Goal: Use online tool/utility: Utilize a website feature to perform a specific function

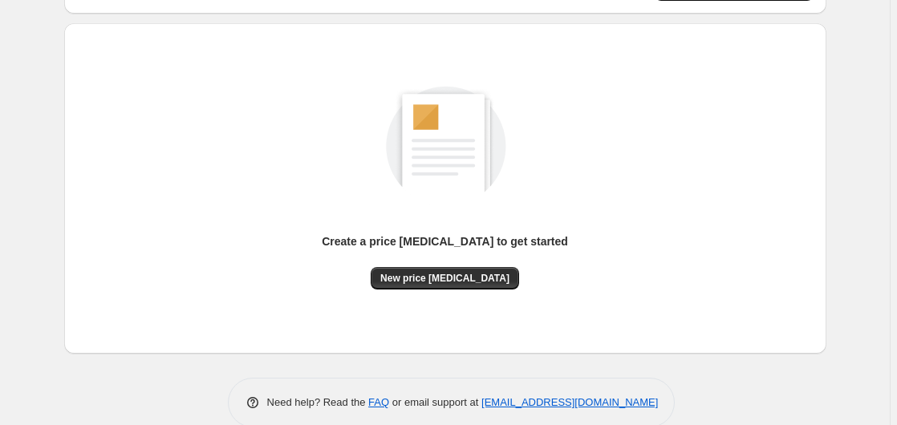
scroll to position [176, 0]
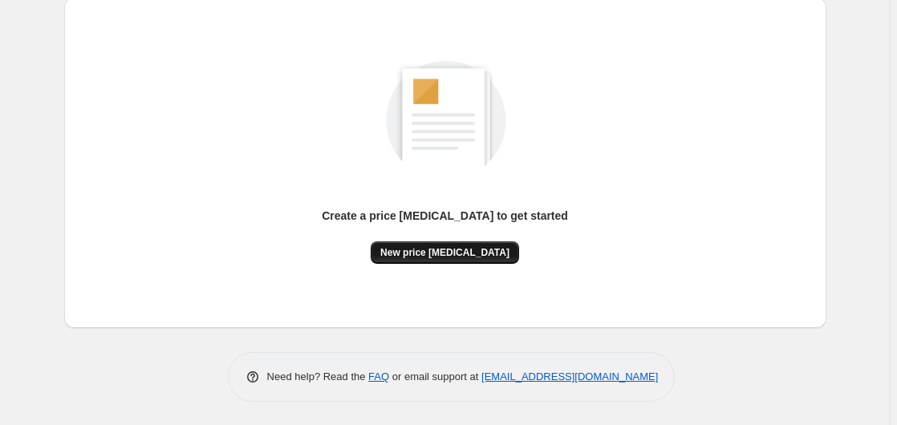
click at [451, 260] on button "New price [MEDICAL_DATA]" at bounding box center [444, 252] width 148 height 22
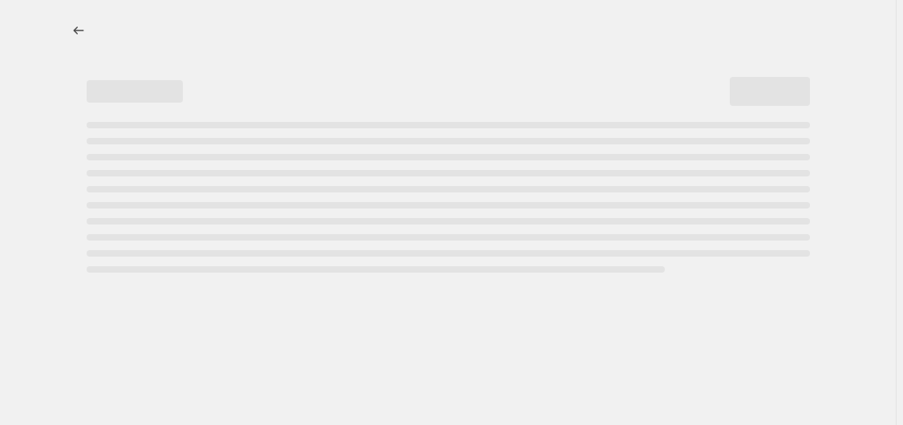
select select "percentage"
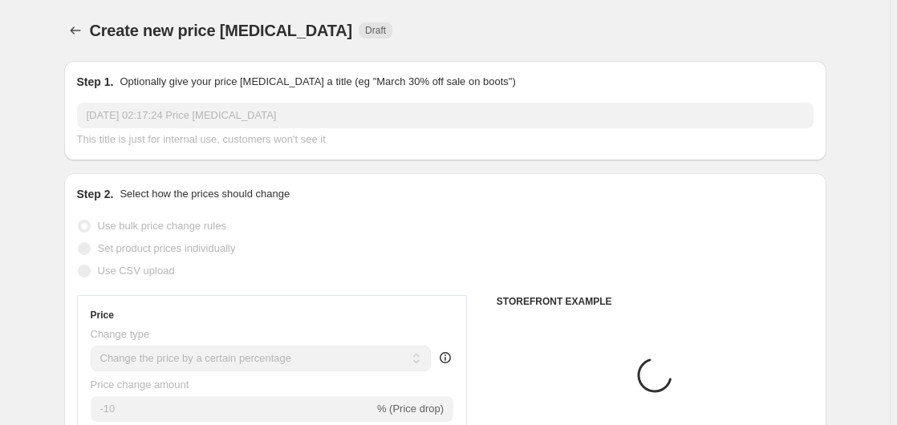
scroll to position [327, 0]
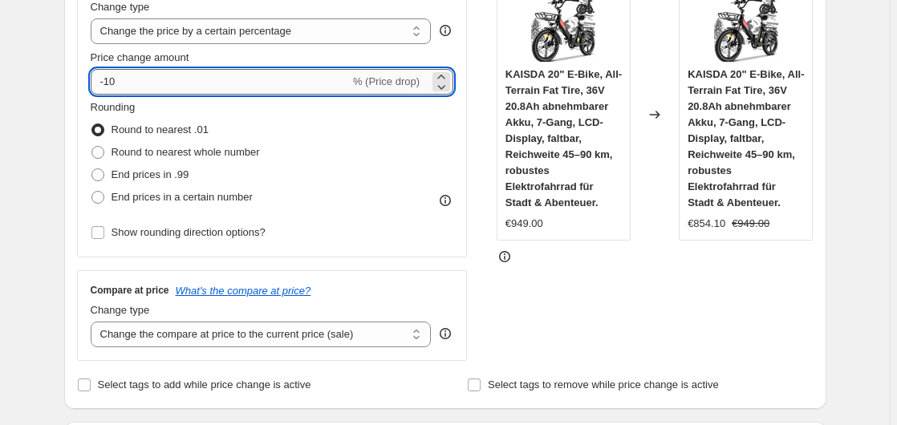
click at [172, 79] on input "-10" at bounding box center [220, 82] width 259 height 26
type input "-1"
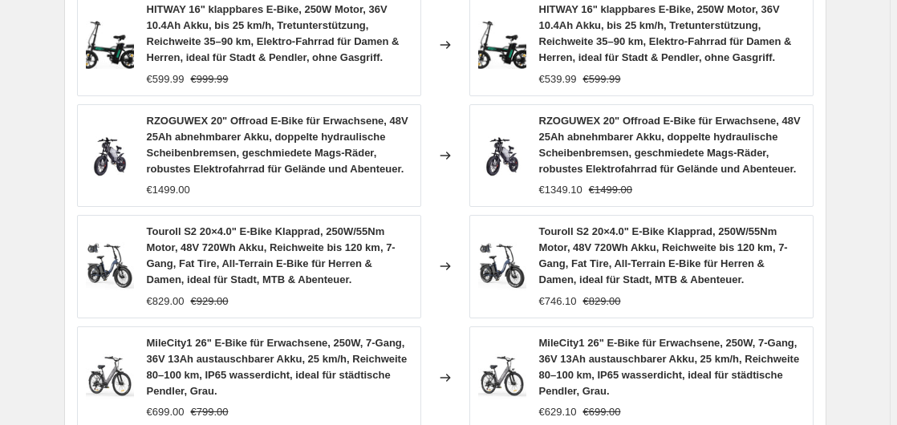
scroll to position [1365, 0]
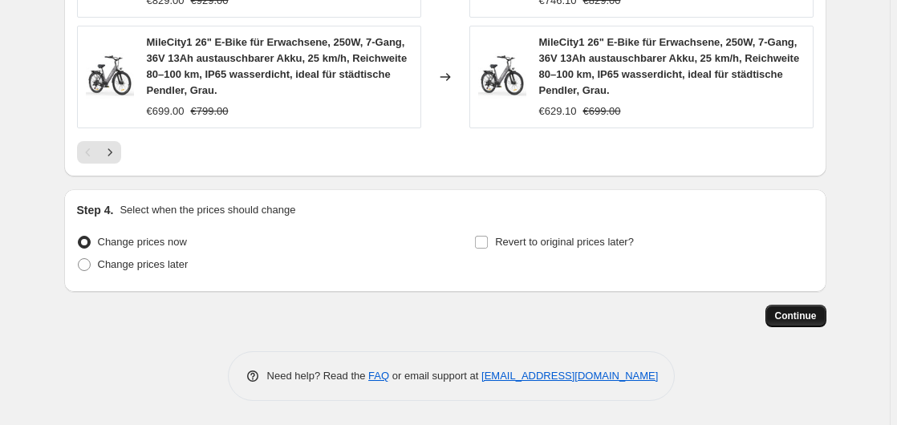
type input "-35"
click at [801, 310] on span "Continue" at bounding box center [796, 316] width 42 height 13
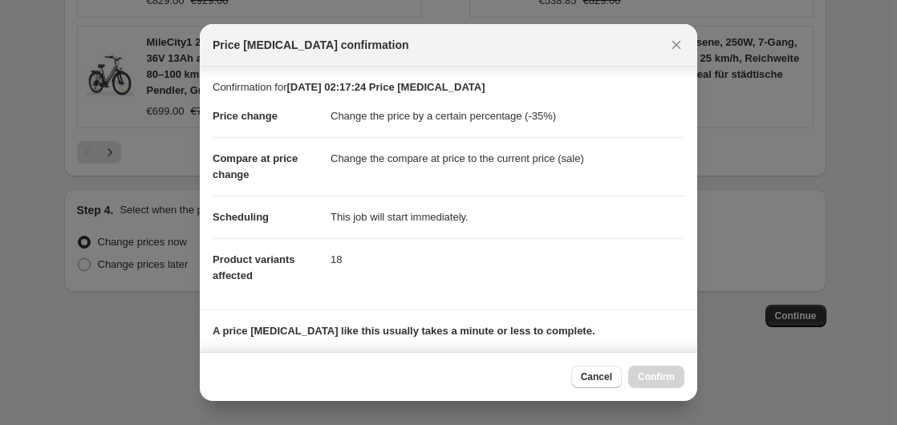
scroll to position [253, 0]
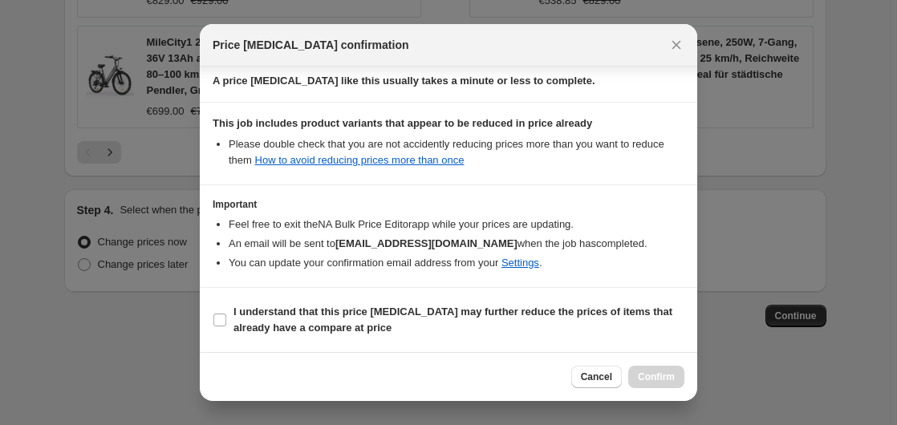
drag, startPoint x: 282, startPoint y: 302, endPoint x: 350, endPoint y: 297, distance: 67.6
click at [284, 302] on label "I understand that this price change job may further reduce the prices of items …" at bounding box center [449, 320] width 472 height 38
click at [226, 314] on input "I understand that this price change job may further reduce the prices of items …" at bounding box center [219, 320] width 13 height 13
checkbox input "true"
click at [652, 367] on button "Confirm" at bounding box center [656, 377] width 56 height 22
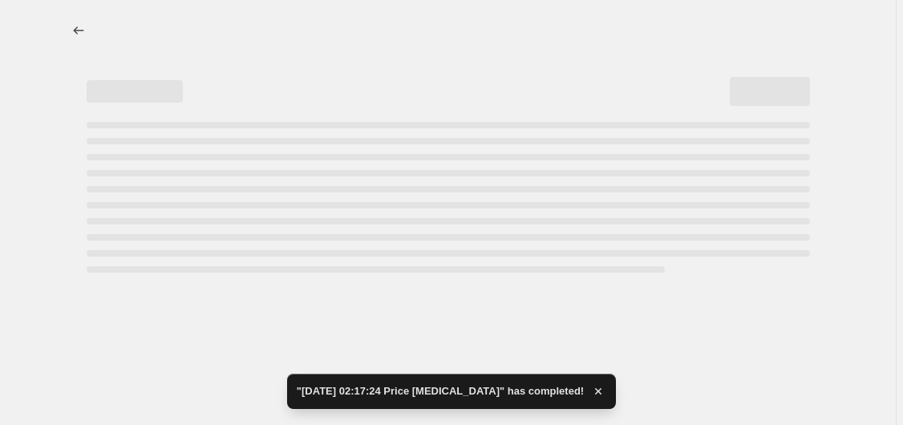
select select "percentage"
